Goal: Find specific page/section: Find specific page/section

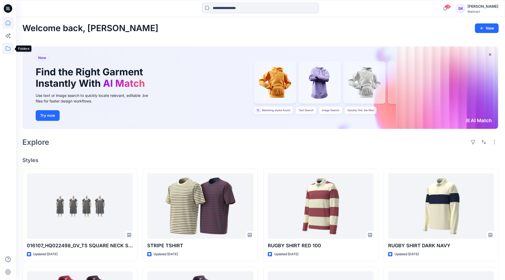
click at [6, 48] on icon at bounding box center [8, 49] width 12 height 12
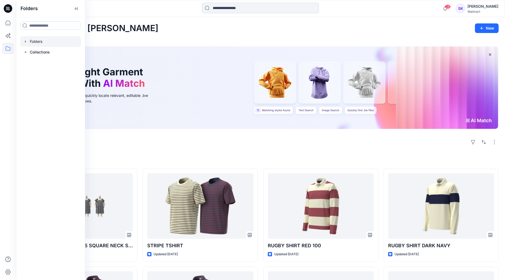
click at [41, 41] on div at bounding box center [50, 41] width 61 height 11
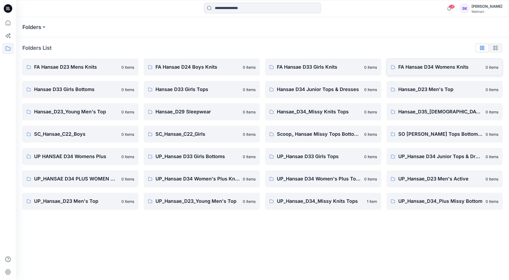
click at [436, 70] on p "FA Hansae D34 Womens Knits" at bounding box center [441, 66] width 84 height 7
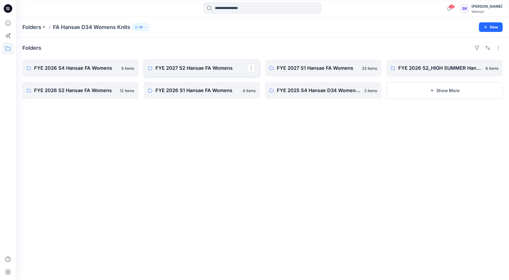
click at [208, 65] on p "FYE 2027 S2 Hansae FA Womens" at bounding box center [202, 67] width 92 height 7
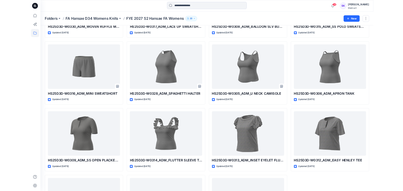
scroll to position [307, 0]
